Goal: Find contact information: Find contact information

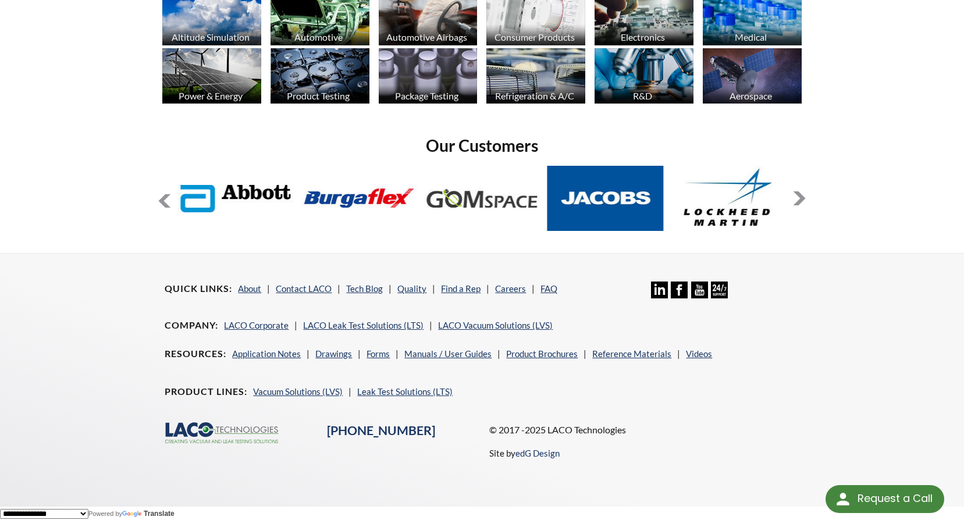
scroll to position [911, 0]
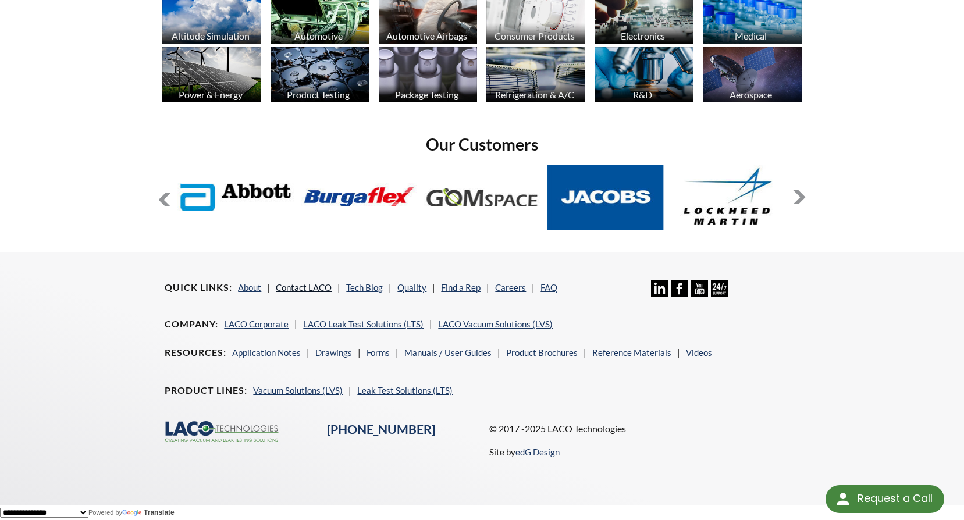
click at [304, 286] on link "Contact LACO" at bounding box center [304, 287] width 56 height 10
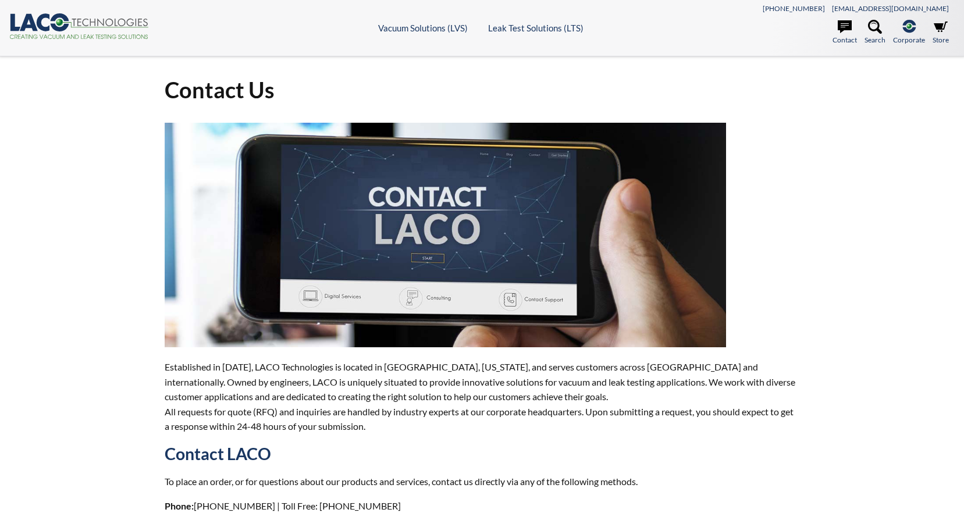
select select "Language Translate Widget"
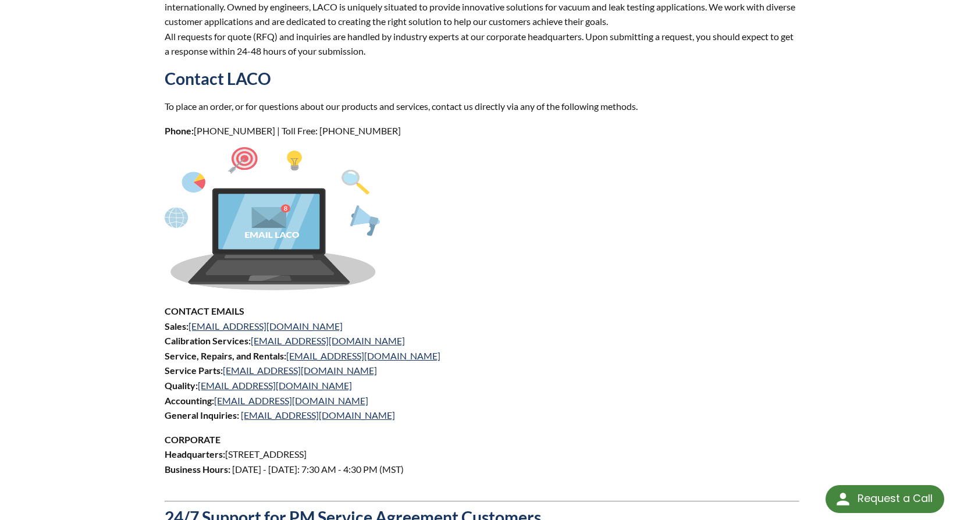
scroll to position [407, 0]
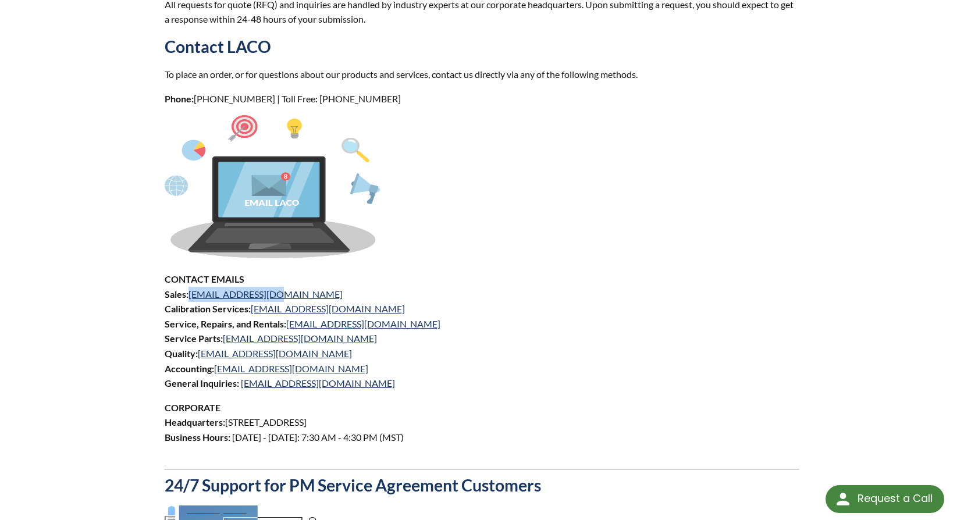
drag, startPoint x: 293, startPoint y: 292, endPoint x: 190, endPoint y: 300, distance: 103.3
click at [190, 300] on p "CONTACT EMAILS Sales: [EMAIL_ADDRESS][DOMAIN_NAME] Calibration Services: [EMAIL…" at bounding box center [482, 331] width 634 height 119
copy link "[EMAIL_ADDRESS][DOMAIN_NAME]"
